Goal: Find specific page/section: Find specific page/section

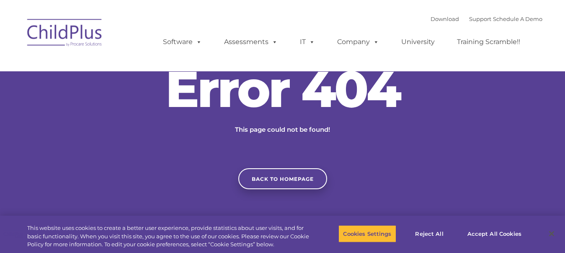
click at [57, 35] on img at bounding box center [65, 34] width 84 height 42
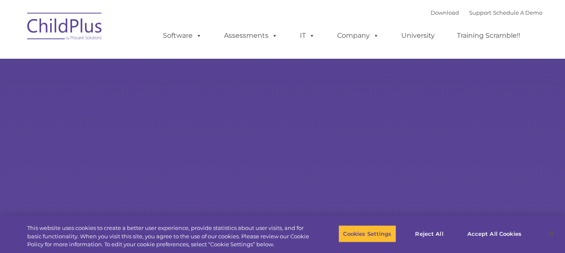
type input ""
select select "MEDIUM"
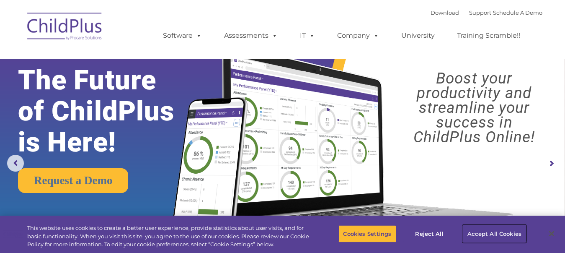
click at [482, 230] on button "Accept All Cookies" at bounding box center [494, 234] width 63 height 18
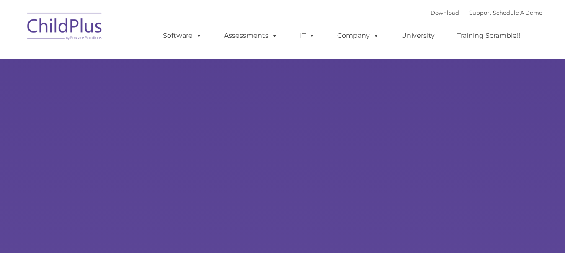
type input ""
select select "MEDIUM"
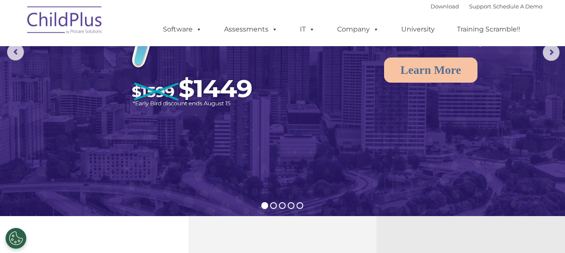
scroll to position [86, 0]
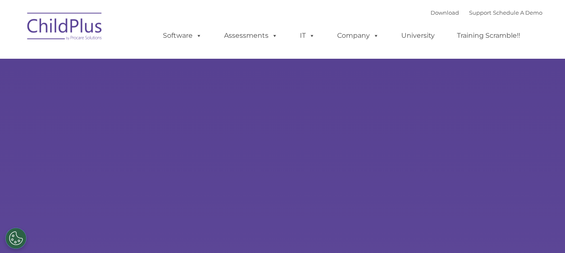
select select "MEDIUM"
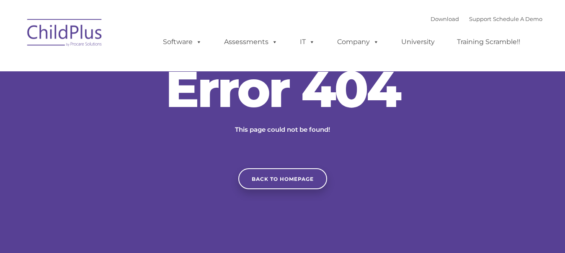
type input ""
